Goal: Transaction & Acquisition: Purchase product/service

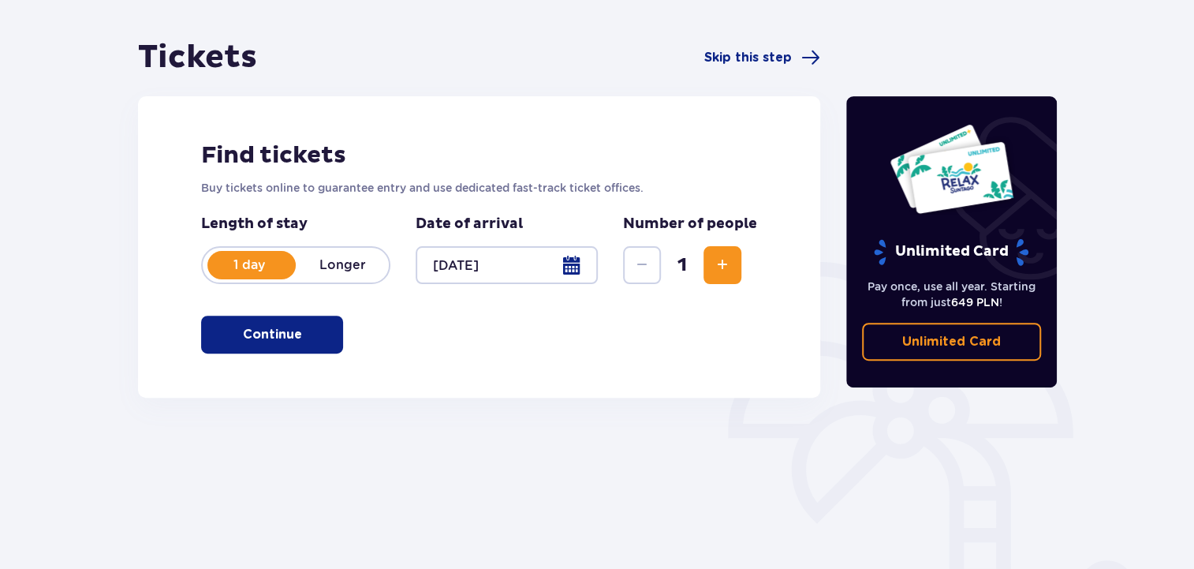
scroll to position [131, 0]
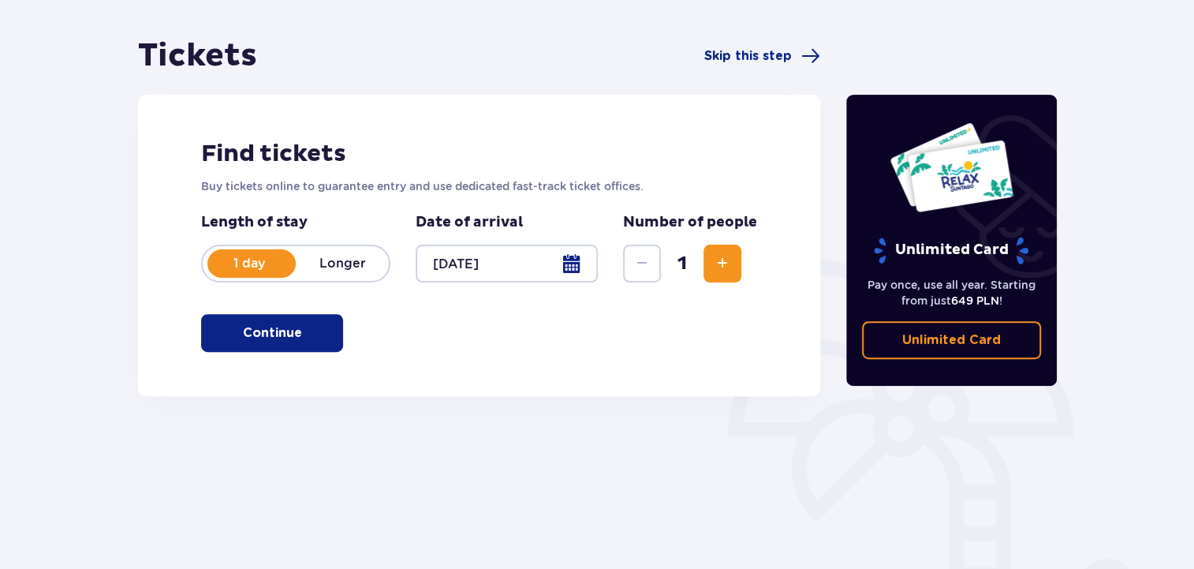
click at [311, 334] on span "button" at bounding box center [305, 332] width 19 height 19
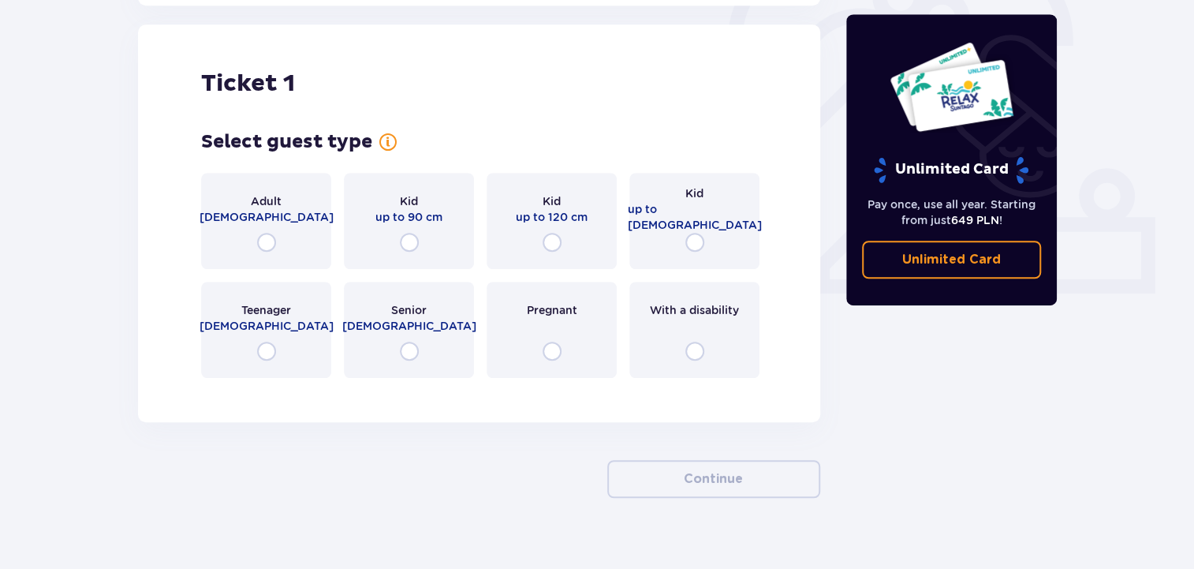
scroll to position [526, 0]
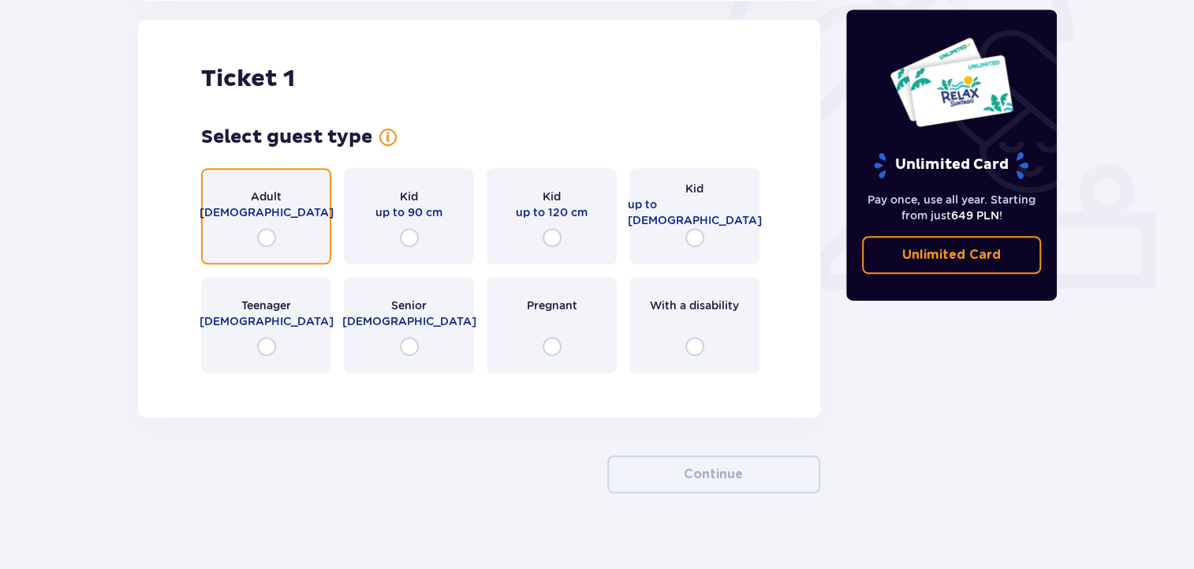
click at [266, 233] on input "radio" at bounding box center [266, 237] width 19 height 19
radio input "true"
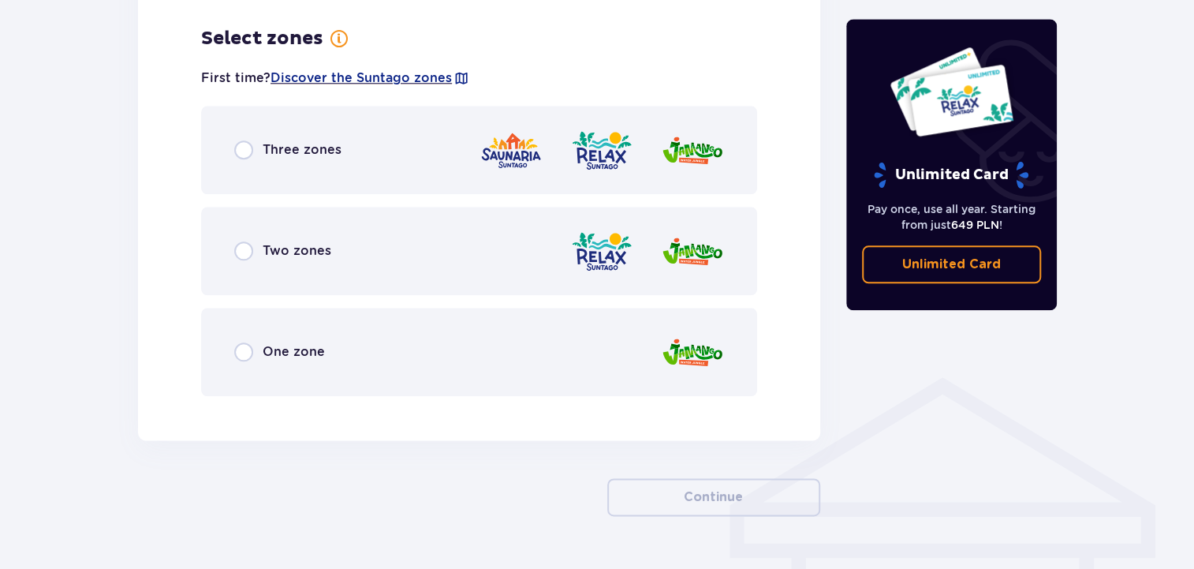
scroll to position [911, 0]
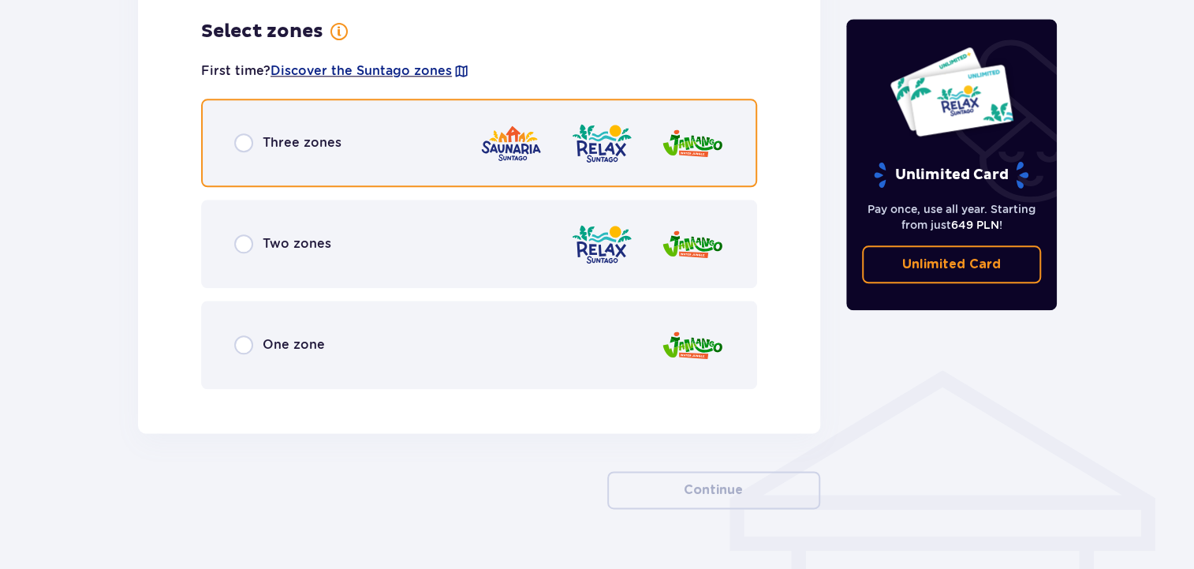
click at [237, 144] on input "radio" at bounding box center [243, 142] width 19 height 19
radio input "true"
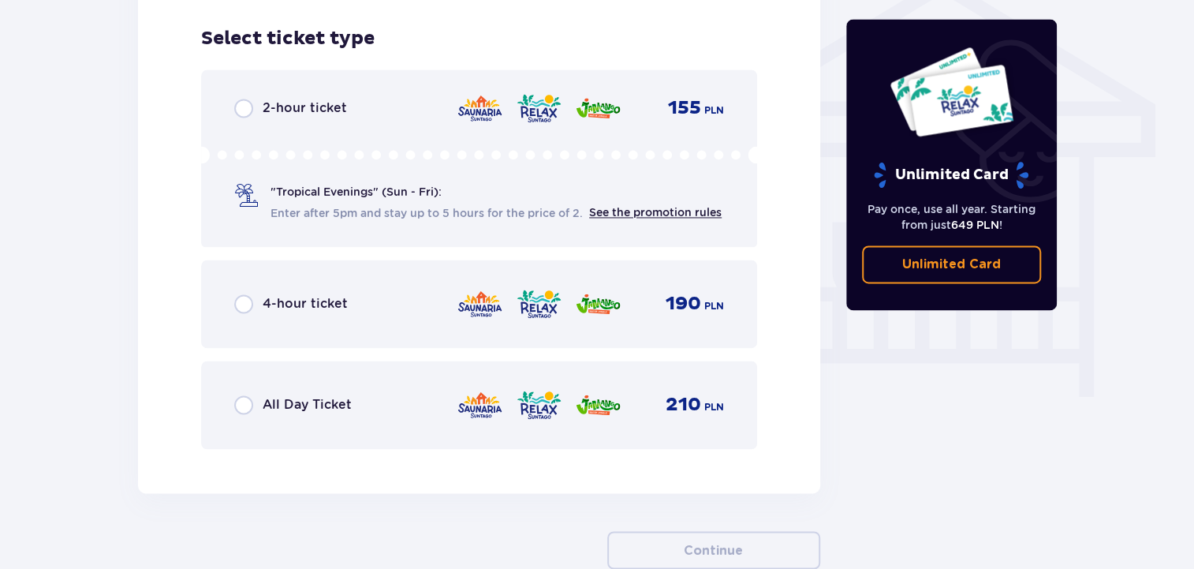
scroll to position [1312, 0]
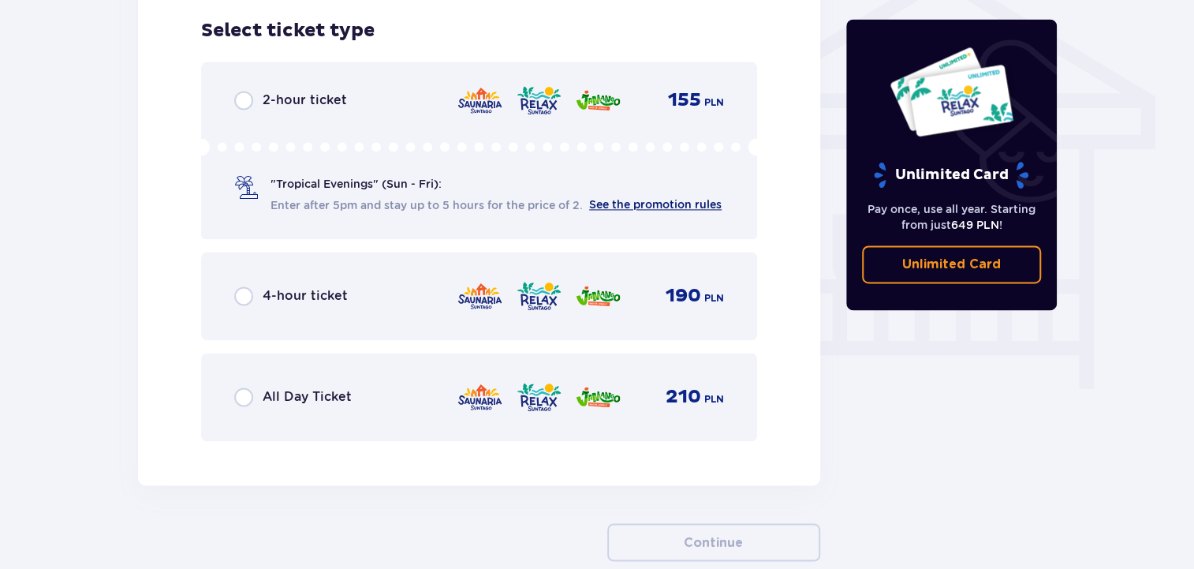
click at [603, 207] on font "See the promotion rules" at bounding box center [655, 204] width 132 height 13
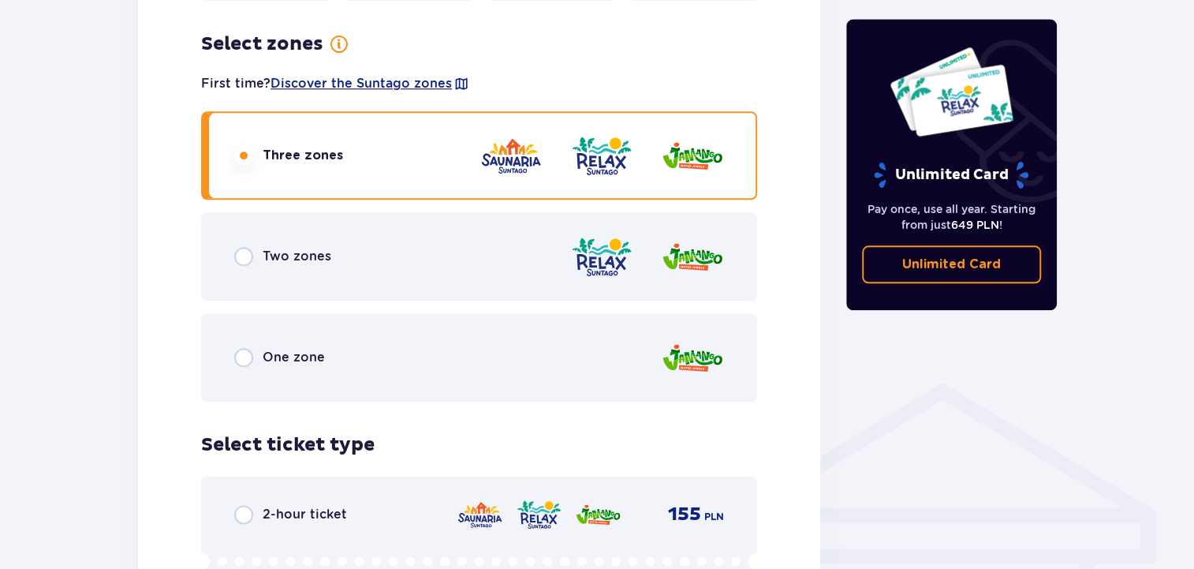
scroll to position [897, 0]
click at [323, 258] on font "Two zones" at bounding box center [297, 256] width 69 height 15
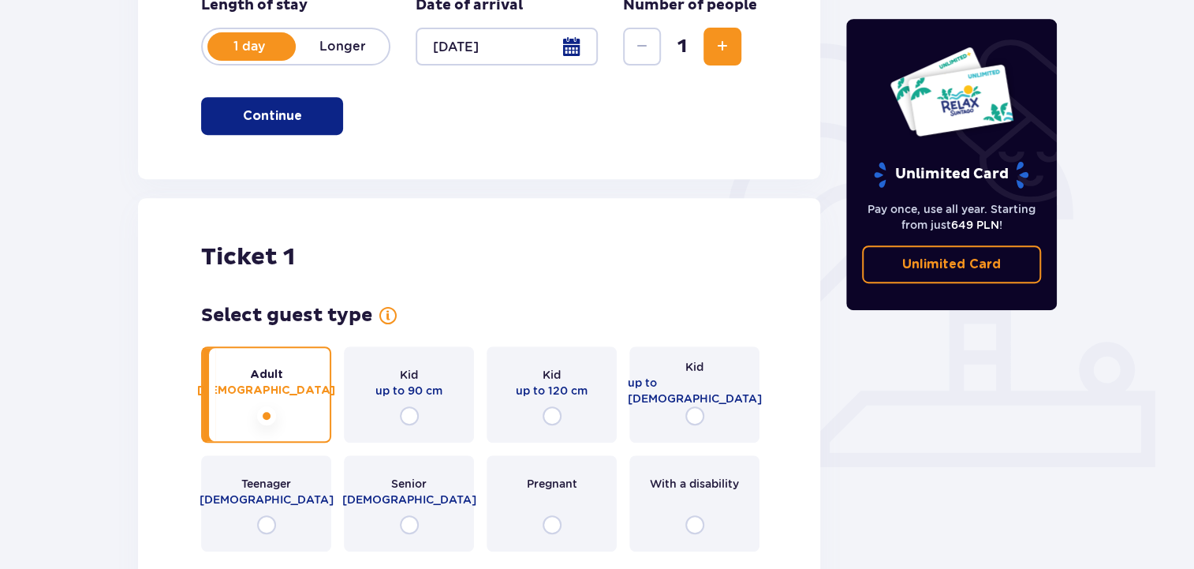
scroll to position [0, 0]
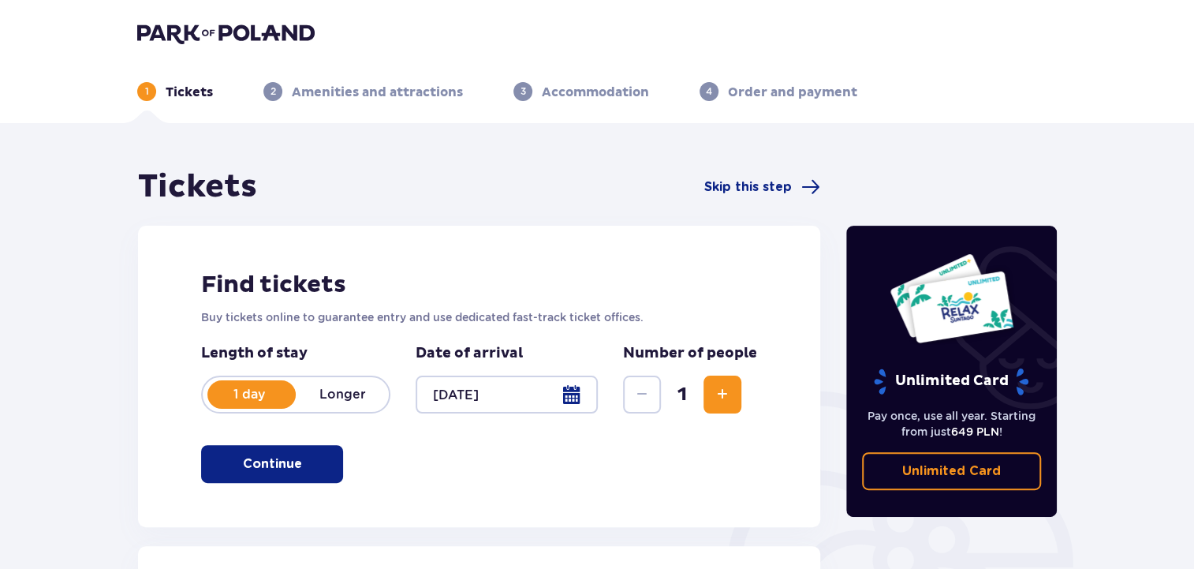
click at [238, 32] on img at bounding box center [225, 33] width 177 height 22
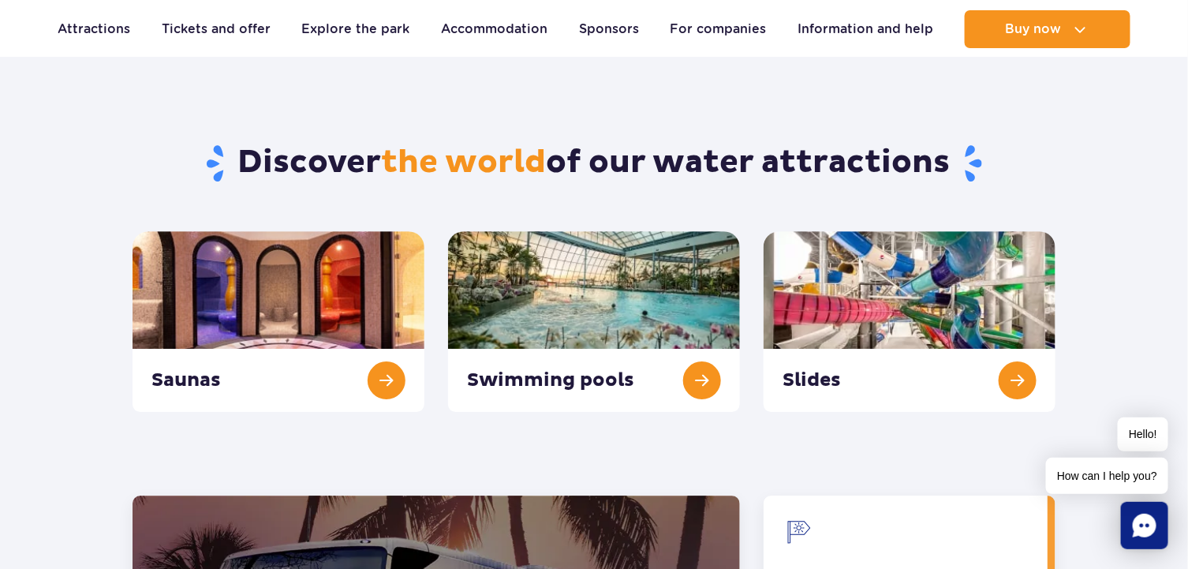
scroll to position [1610, 0]
click at [381, 349] on link "Saunas" at bounding box center [278, 320] width 292 height 181
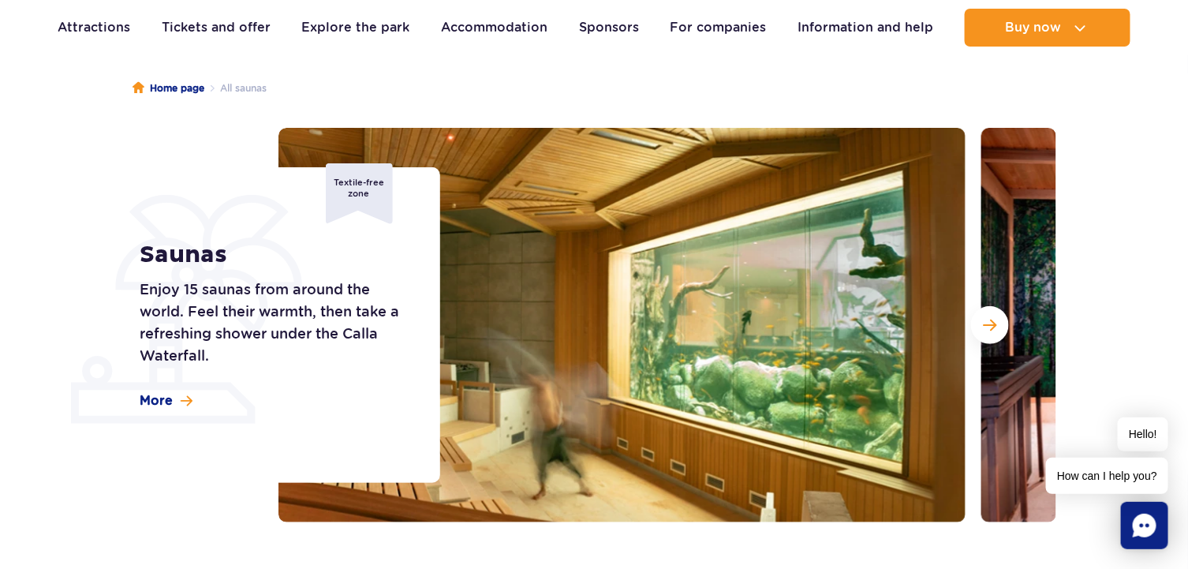
scroll to position [129, 0]
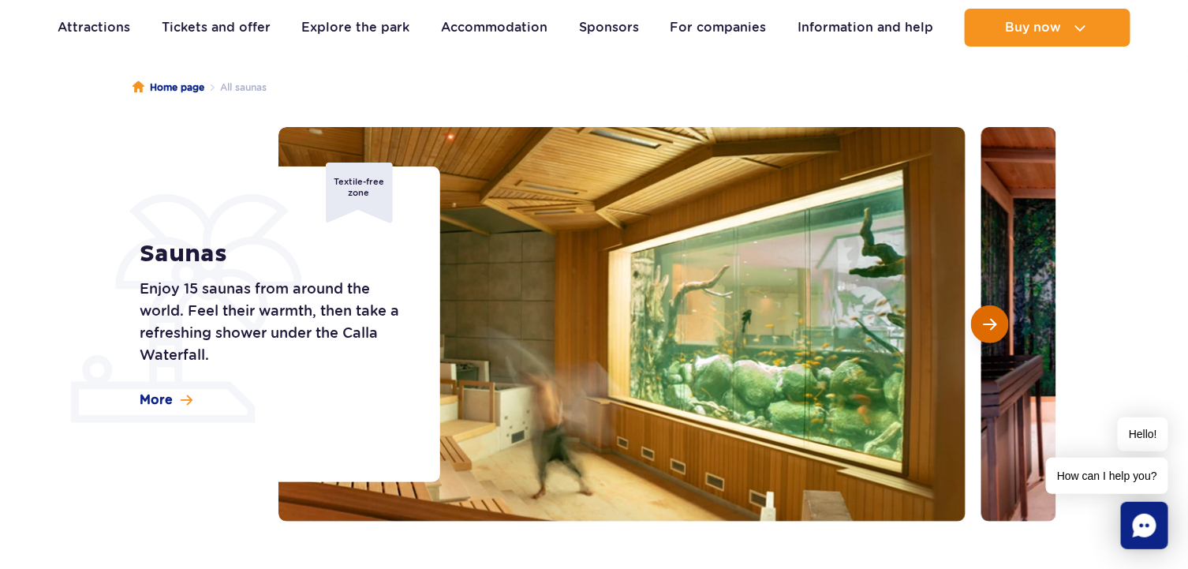
click at [987, 334] on button "Next slide" at bounding box center [990, 324] width 38 height 38
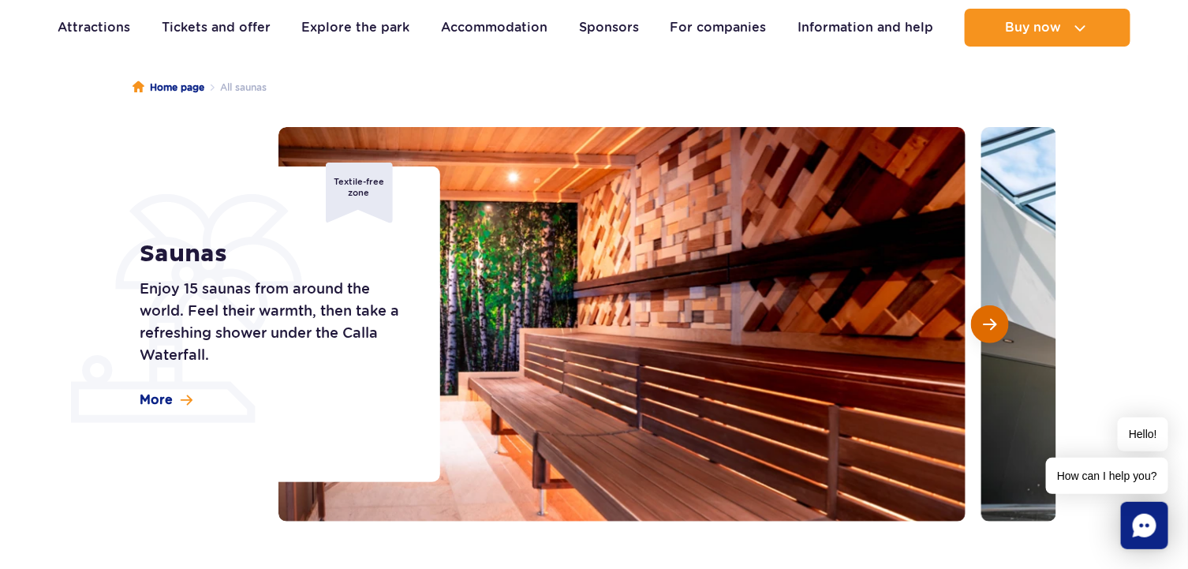
click at [987, 334] on button "Next slide" at bounding box center [990, 324] width 38 height 38
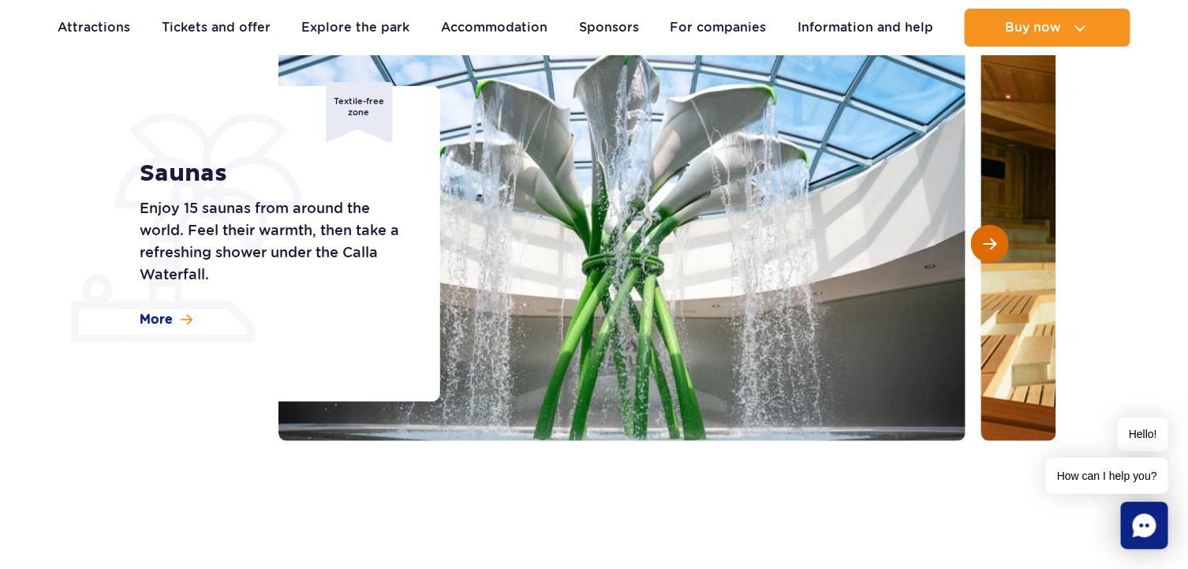
scroll to position [207, 0]
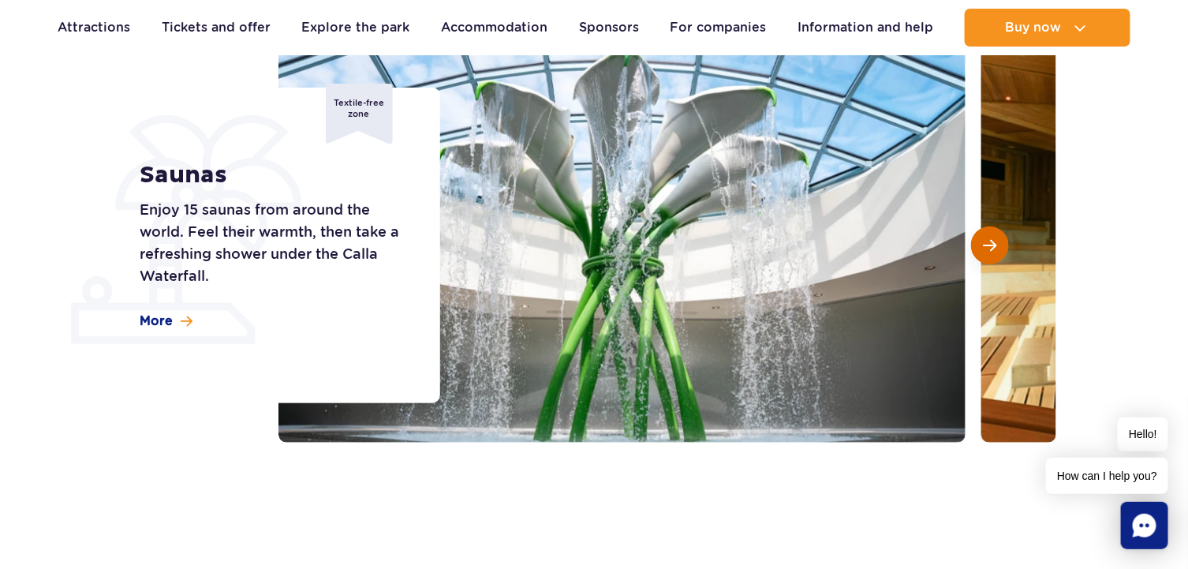
click at [984, 249] on span "Next slide" at bounding box center [989, 245] width 13 height 14
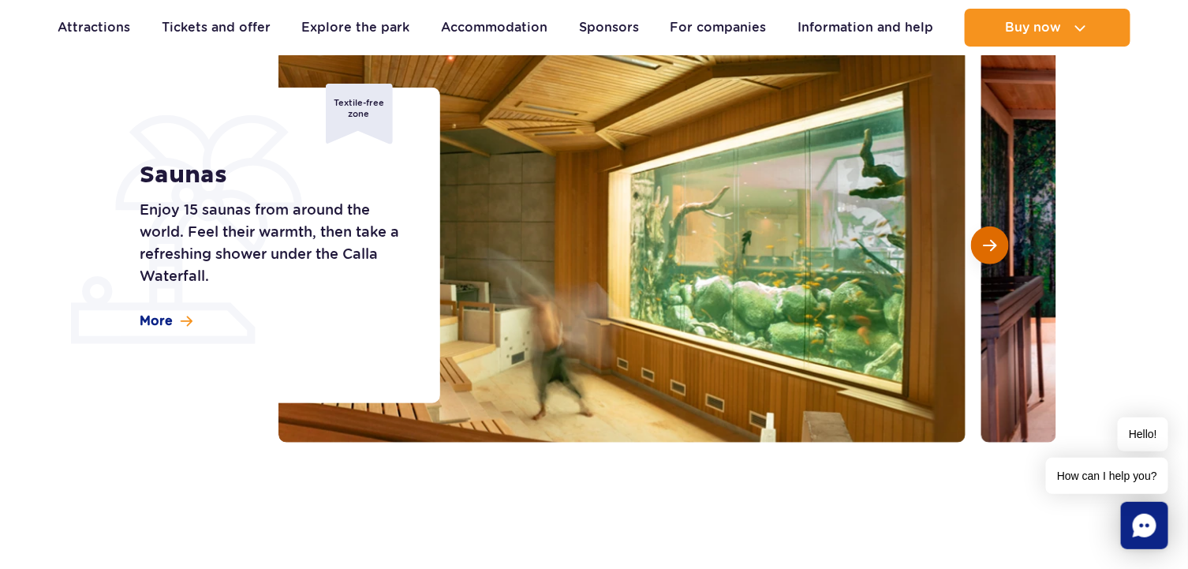
click at [984, 249] on span "Next slide" at bounding box center [989, 245] width 13 height 14
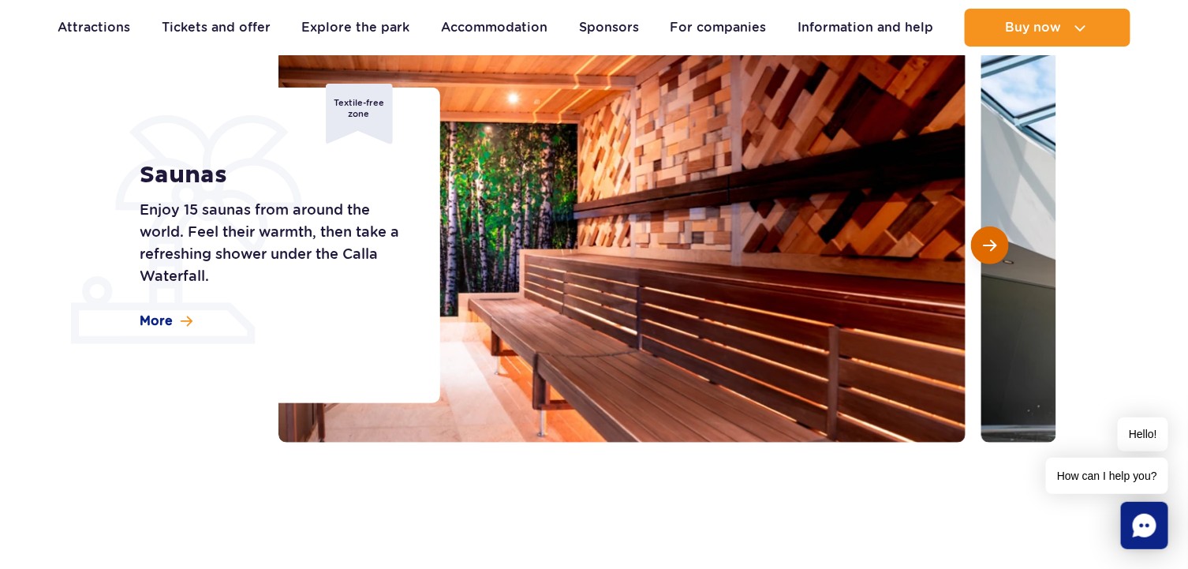
click at [984, 249] on span "Next slide" at bounding box center [989, 245] width 13 height 14
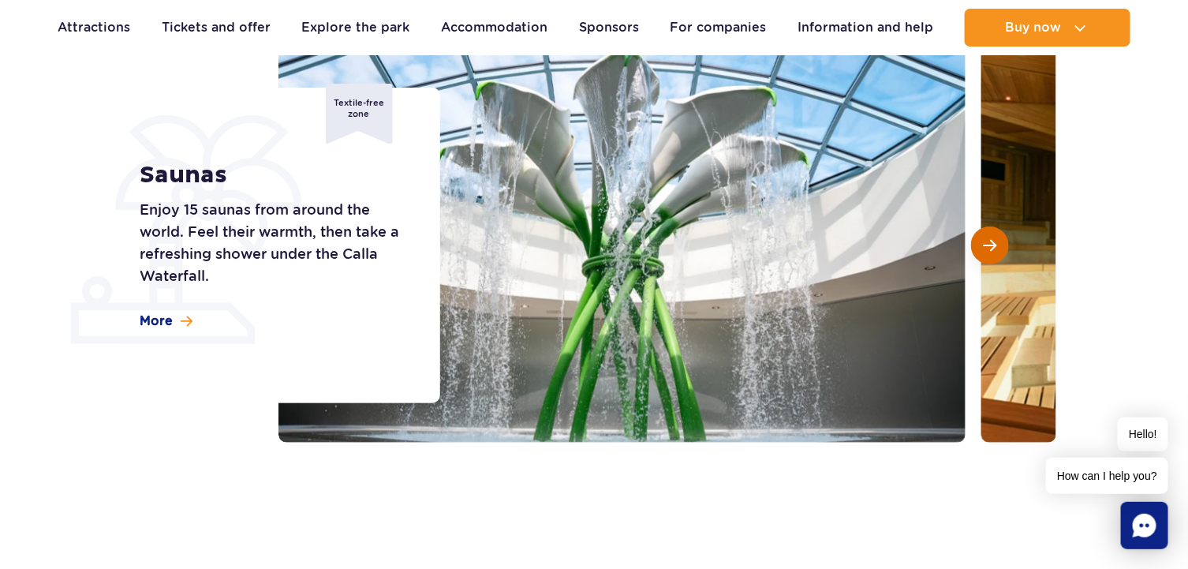
click at [984, 249] on span "Next slide" at bounding box center [989, 245] width 13 height 14
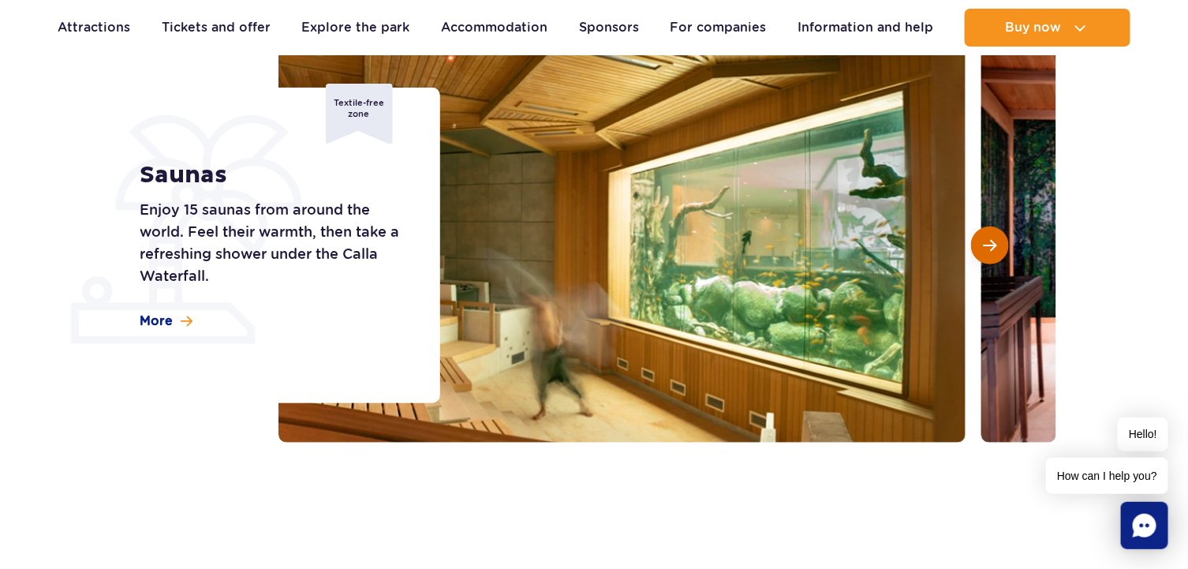
click at [984, 249] on span "Next slide" at bounding box center [989, 245] width 13 height 14
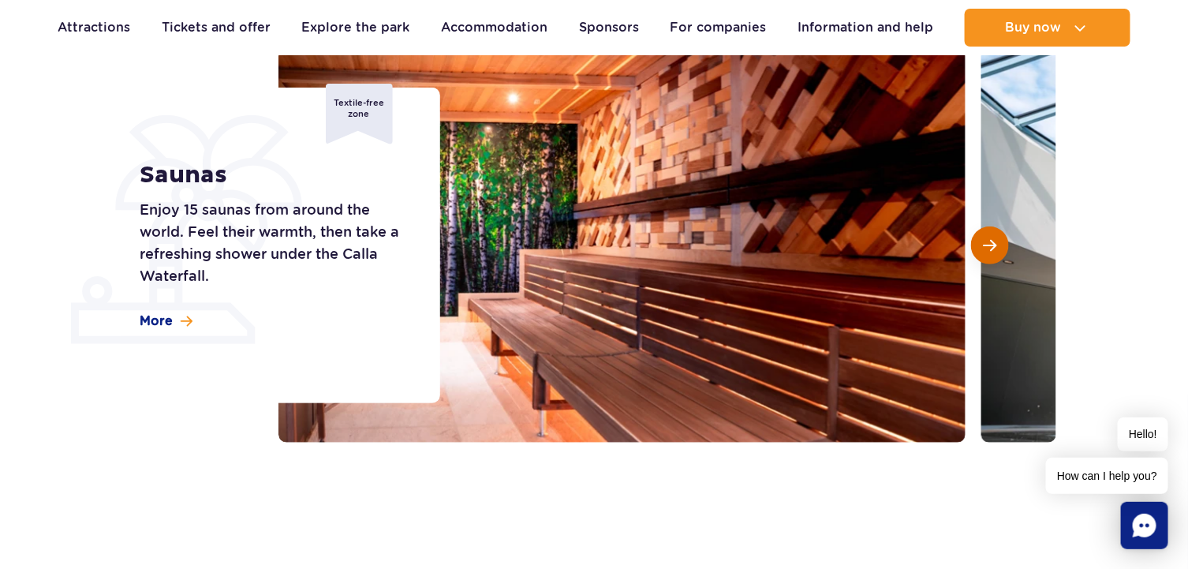
click at [984, 249] on span "Next slide" at bounding box center [989, 245] width 13 height 14
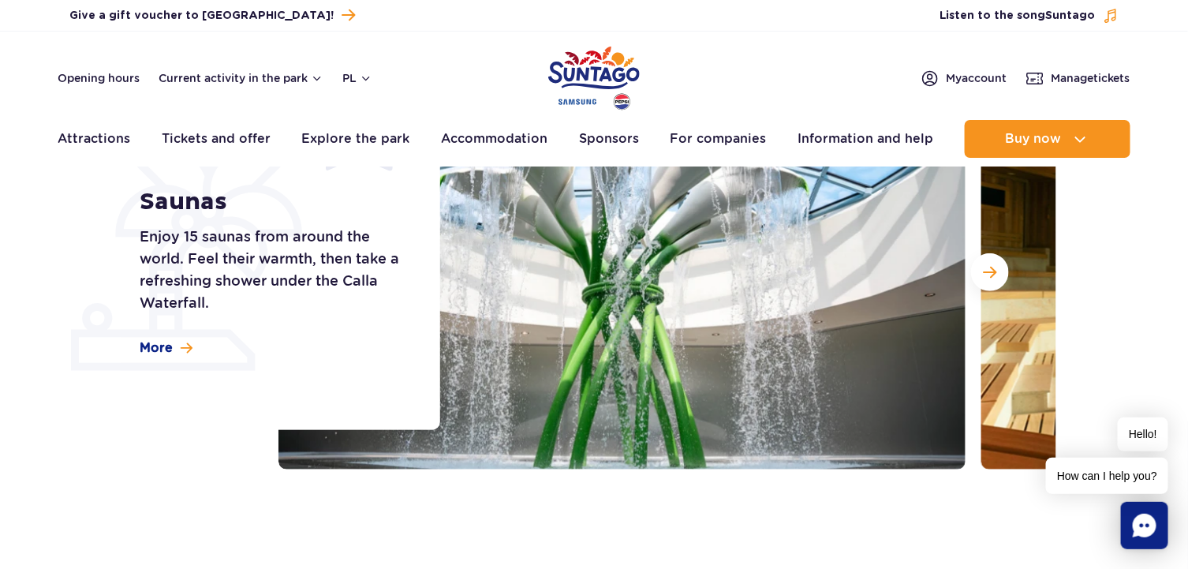
scroll to position [0, 0]
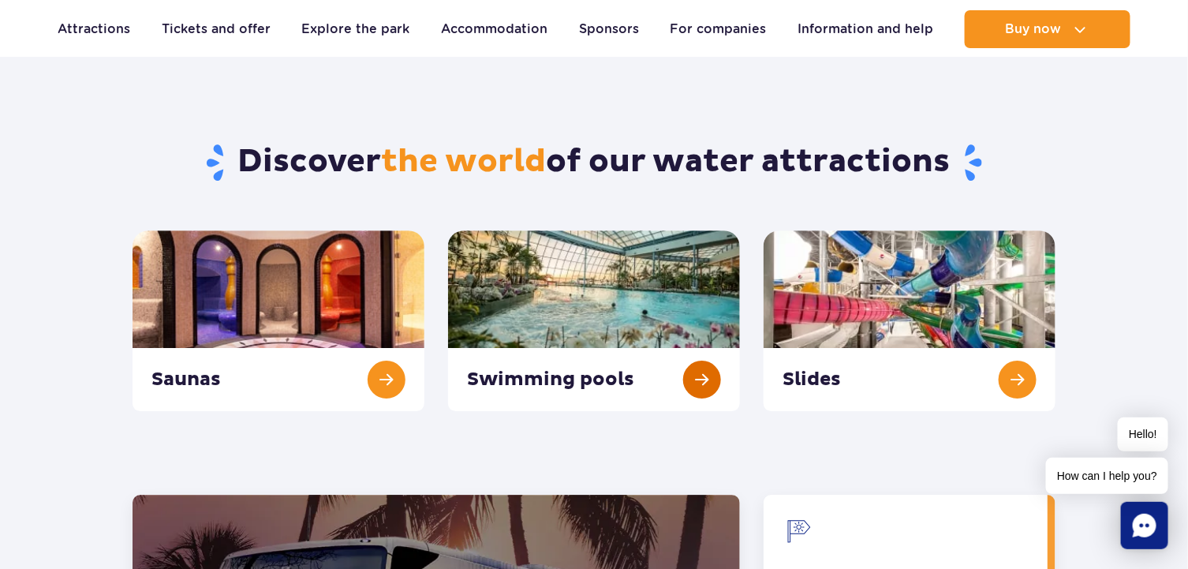
click at [526, 292] on link "Swimming pools" at bounding box center [594, 320] width 292 height 181
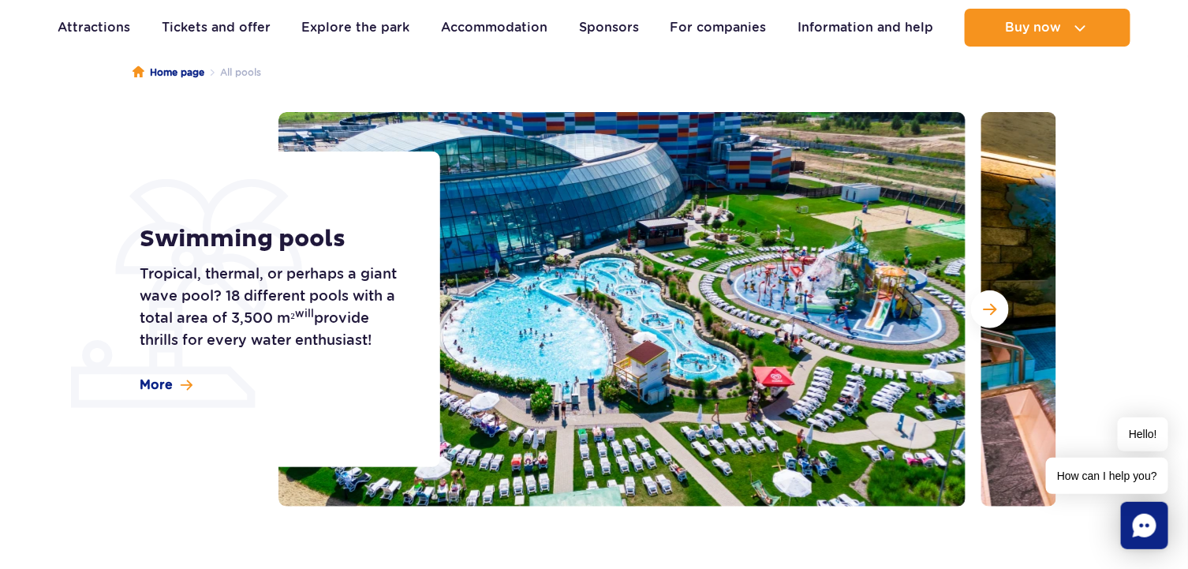
scroll to position [141, 0]
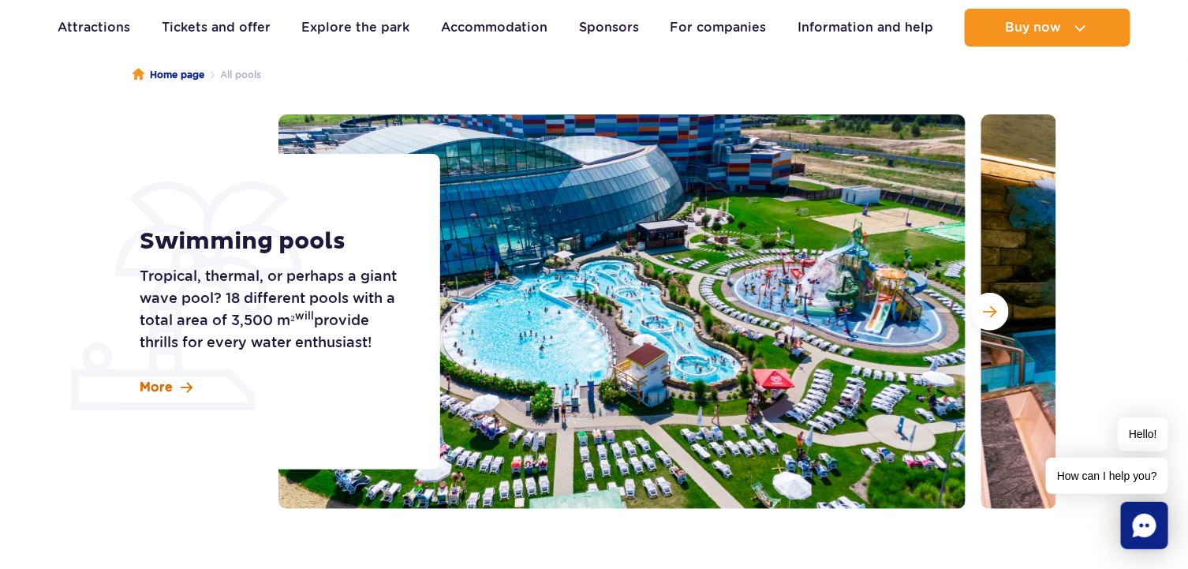
click at [190, 388] on span at bounding box center [187, 387] width 12 height 13
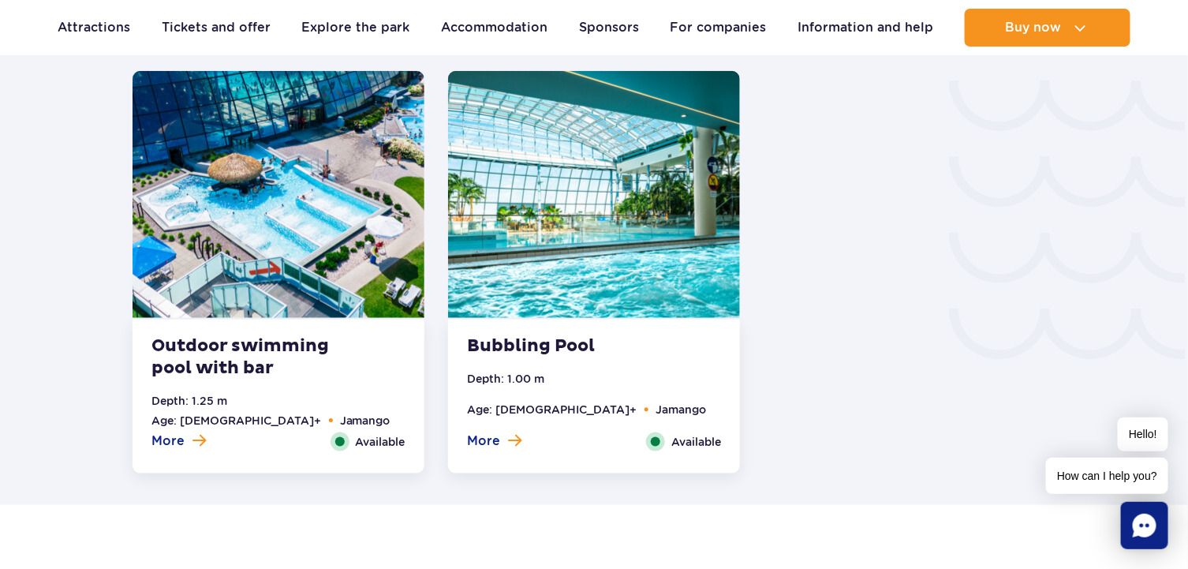
scroll to position [2637, 0]
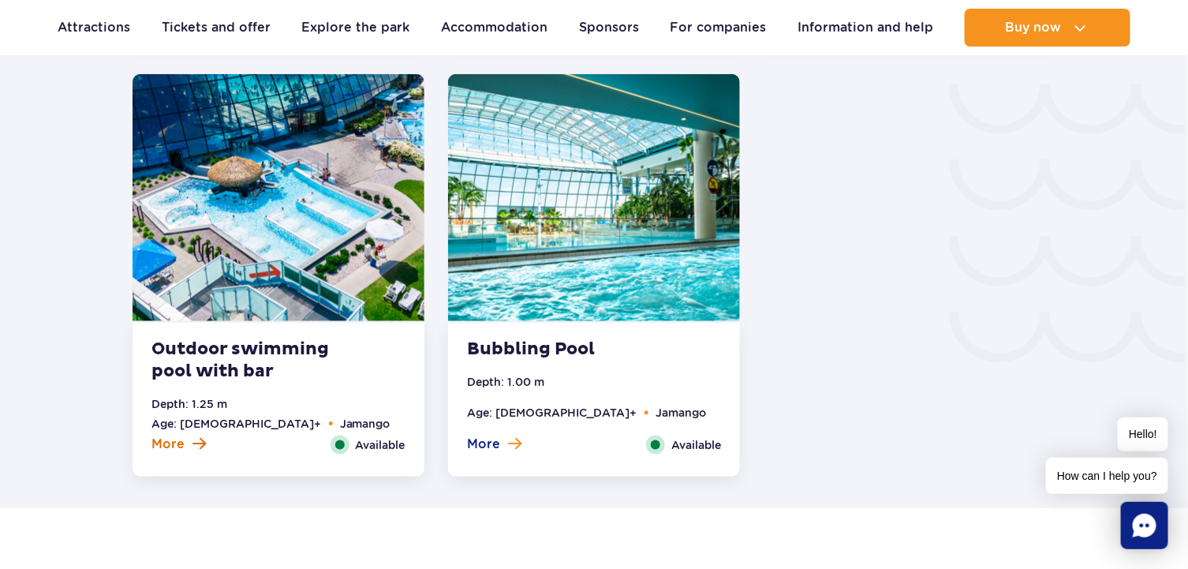
click at [165, 445] on font "More" at bounding box center [167, 443] width 33 height 15
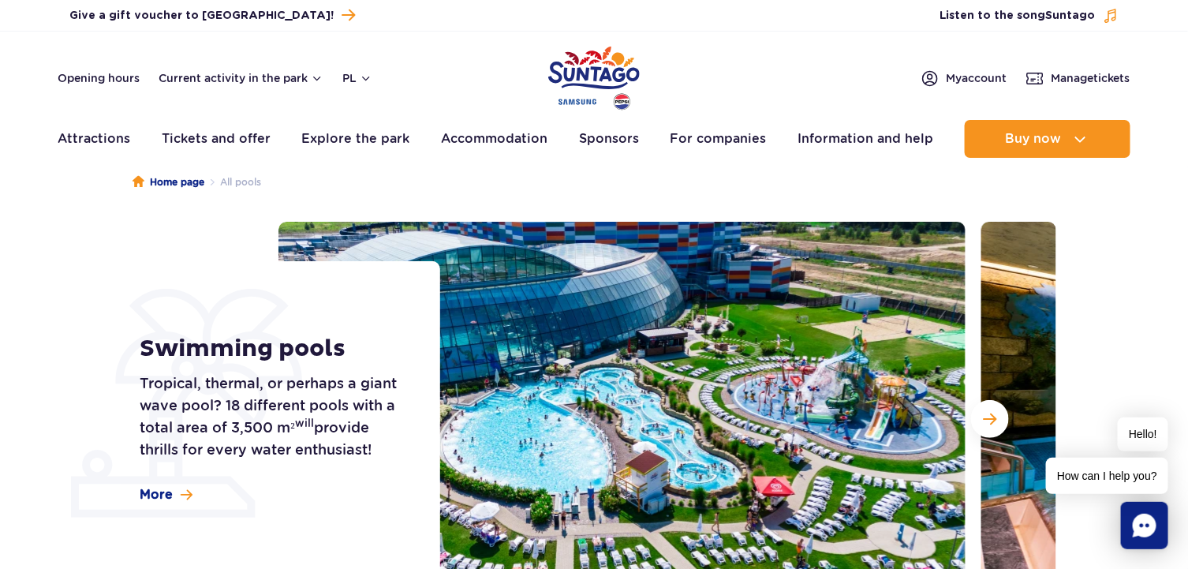
scroll to position [0, 0]
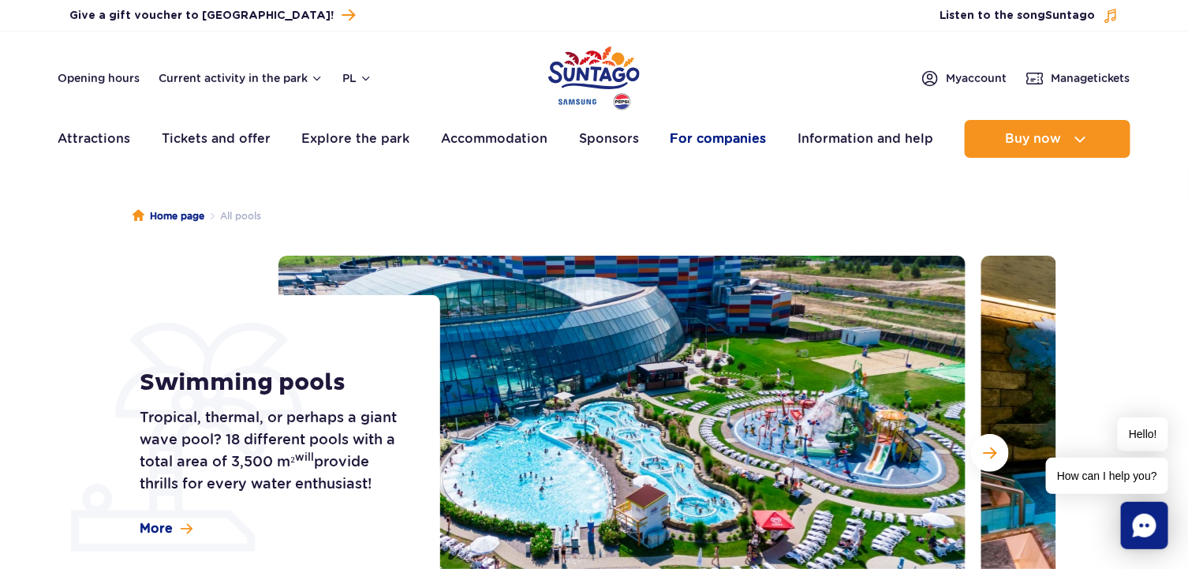
click at [719, 136] on font "For companies" at bounding box center [718, 138] width 96 height 15
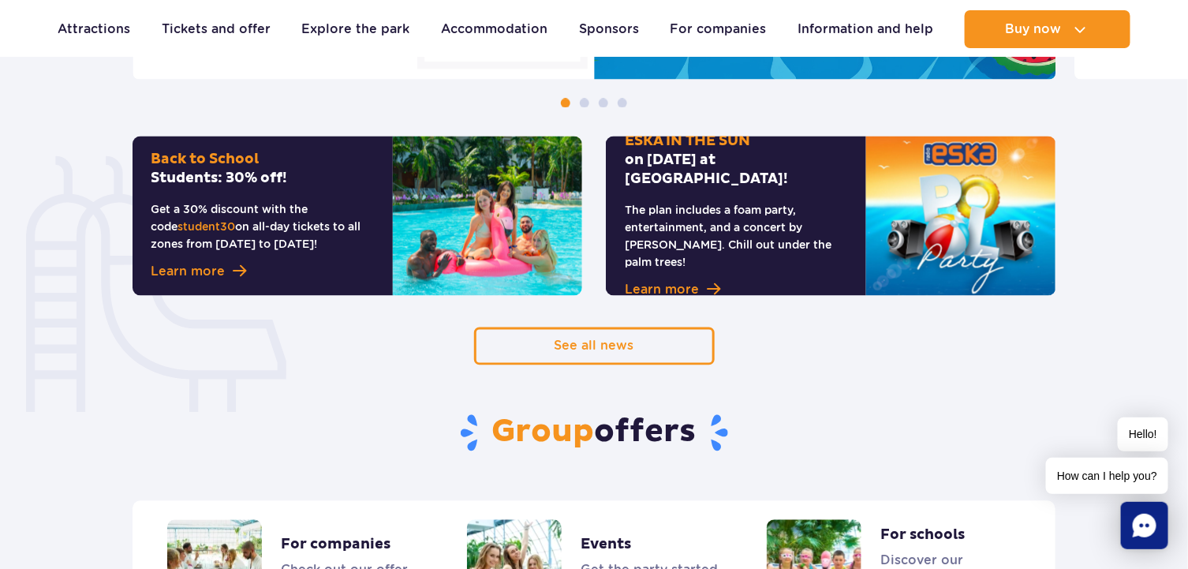
scroll to position [1024, 0]
click at [692, 282] on font "Learn more" at bounding box center [662, 289] width 74 height 15
